Goal: Transaction & Acquisition: Purchase product/service

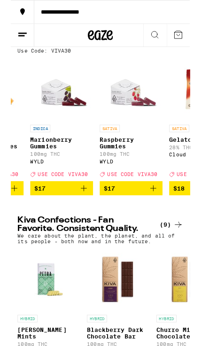
scroll to position [0, 2167]
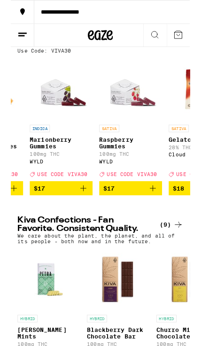
click at [134, 101] on img "Open page for Raspberry Gummies from WYLD" at bounding box center [134, 100] width 70 height 70
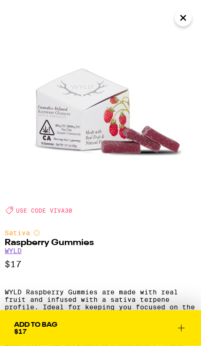
scroll to position [8, 0]
click at [190, 14] on button "Close" at bounding box center [182, 17] width 17 height 17
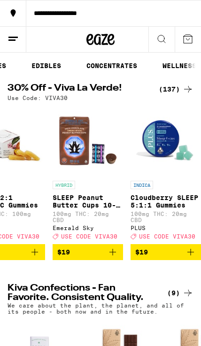
scroll to position [0, 200]
click at [51, 66] on link "EDIBLES" at bounding box center [45, 65] width 39 height 11
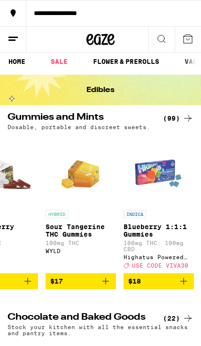
scroll to position [0, 2686]
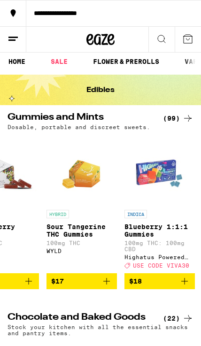
click at [107, 287] on icon "Add to bag" at bounding box center [106, 280] width 11 height 11
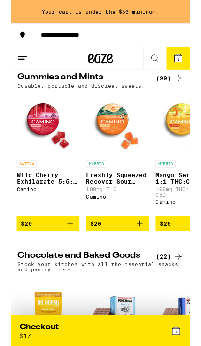
scroll to position [0, 4440]
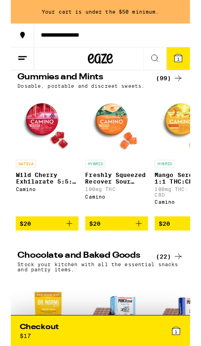
click at [143, 256] on icon "Add to bag" at bounding box center [143, 250] width 11 height 11
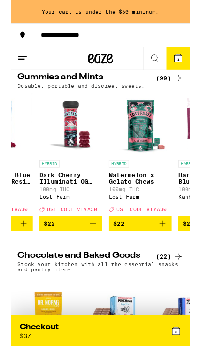
scroll to position [0, 7450]
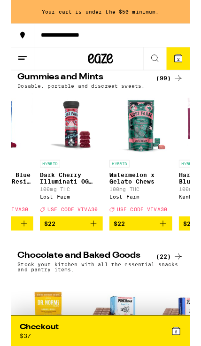
click at [91, 254] on icon "Add to bag" at bounding box center [92, 250] width 7 height 7
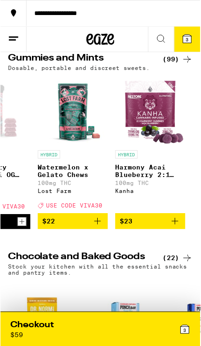
scroll to position [0, 0]
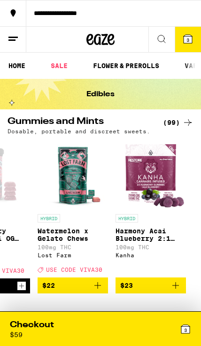
click at [133, 65] on link "FLOWER & PREROLLS" at bounding box center [126, 65] width 76 height 11
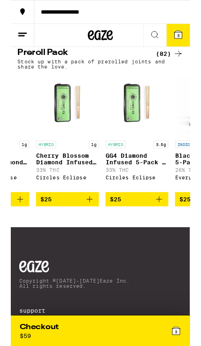
scroll to position [0, 602]
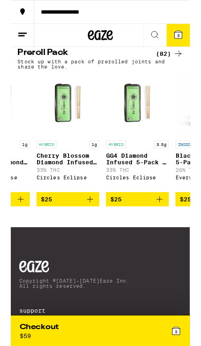
click at [162, 229] on icon "Add to bag" at bounding box center [166, 223] width 11 height 11
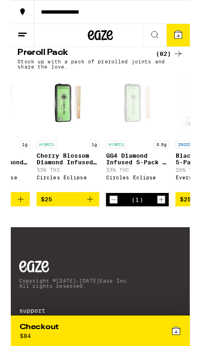
click at [167, 229] on icon "Increment" at bounding box center [168, 223] width 8 height 11
click at [166, 229] on icon "Increment" at bounding box center [168, 223] width 8 height 11
click at [119, 229] on icon "Decrement" at bounding box center [115, 223] width 8 height 11
click at [115, 229] on icon "Decrement" at bounding box center [115, 223] width 8 height 11
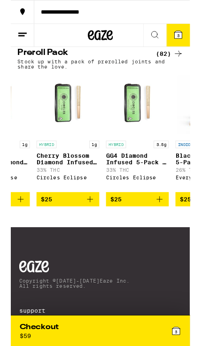
click at [89, 229] on icon "Add to bag" at bounding box center [88, 223] width 11 height 11
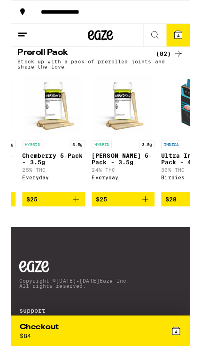
scroll to position [0, 924]
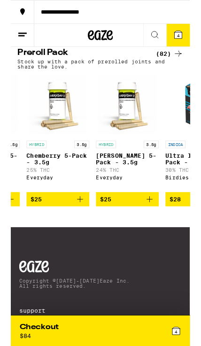
click at [77, 229] on icon "Add to bag" at bounding box center [77, 223] width 11 height 11
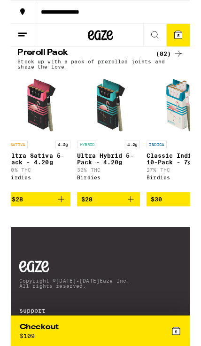
scroll to position [0, 1184]
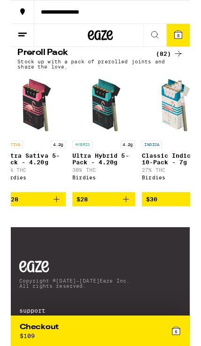
click at [131, 229] on icon "Add to bag" at bounding box center [128, 223] width 11 height 11
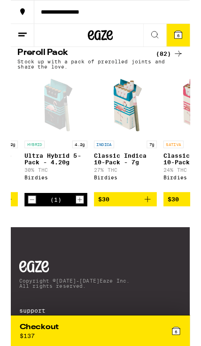
scroll to position [0, 1236]
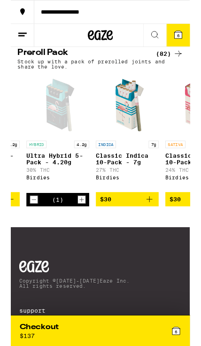
click at [81, 229] on icon "Increment" at bounding box center [79, 223] width 8 height 11
click at [29, 229] on icon "Decrement" at bounding box center [26, 223] width 8 height 11
click at [33, 231] on div "(1)" at bounding box center [52, 223] width 70 height 15
click at [23, 229] on icon "Decrement" at bounding box center [26, 223] width 8 height 11
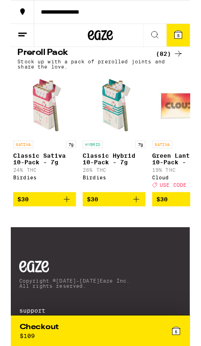
scroll to position [0, 1407]
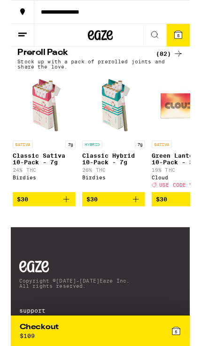
click at [139, 229] on icon "Add to bag" at bounding box center [140, 223] width 11 height 11
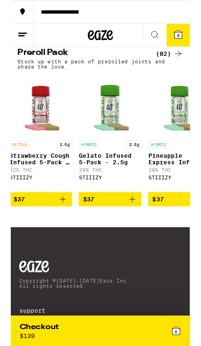
scroll to position [0, 3046]
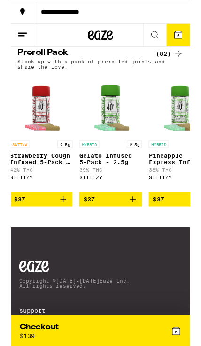
click at [135, 229] on icon "Add to bag" at bounding box center [136, 223] width 11 height 11
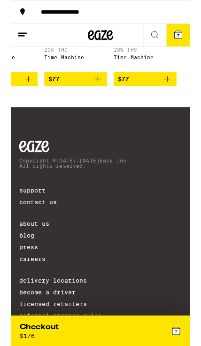
scroll to position [771, 0]
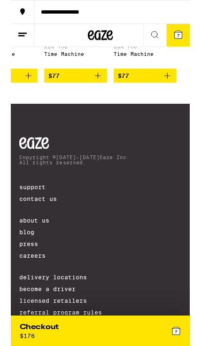
click at [194, 39] on button "7" at bounding box center [187, 39] width 26 height 25
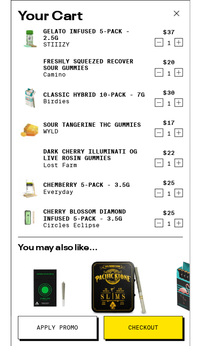
scroll to position [-2, 0]
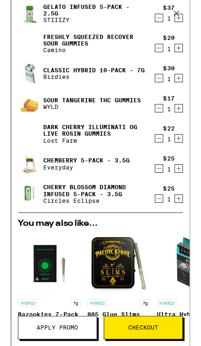
scroll to position [25, 0]
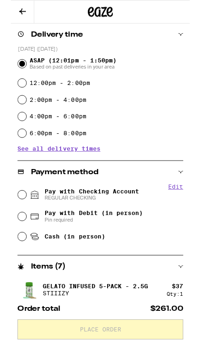
scroll to position [194, 0]
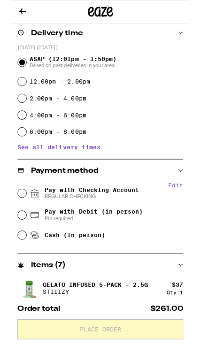
click at [12, 214] on input "Pay with Checking Account REGULAR CHECKING" at bounding box center [12, 216] width 9 height 9
radio input "true"
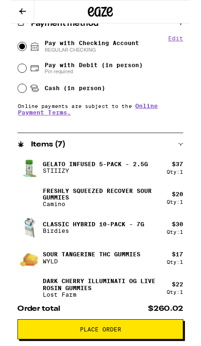
scroll to position [359, 0]
